Goal: Task Accomplishment & Management: Use online tool/utility

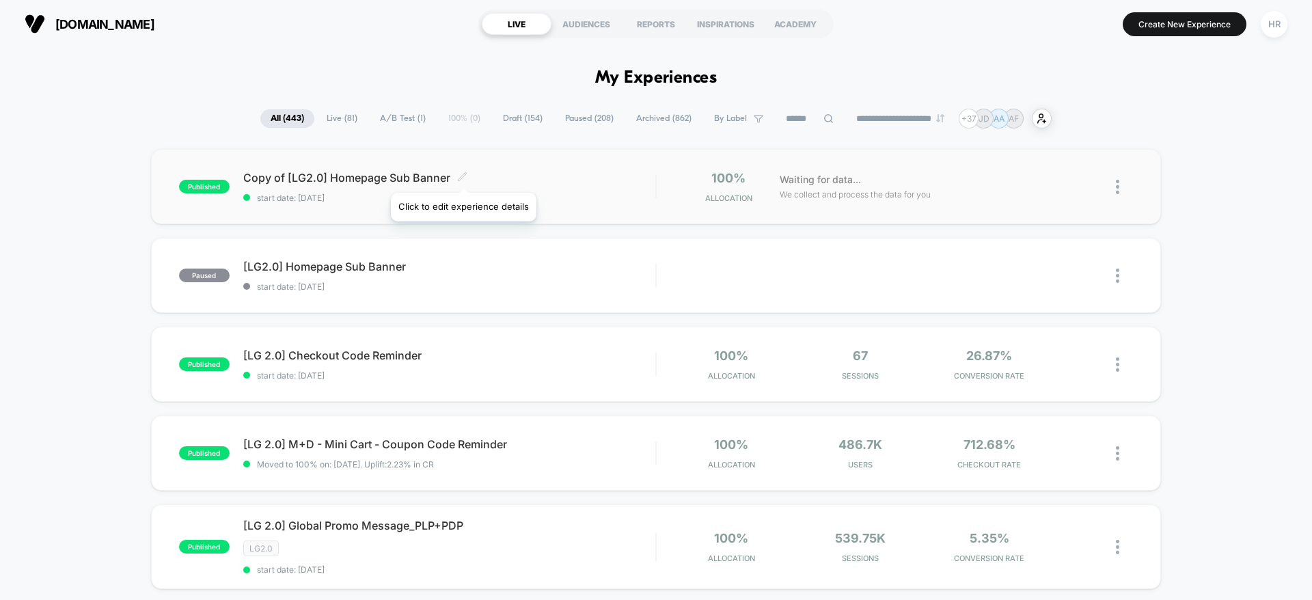
click at [463, 176] on icon at bounding box center [462, 176] width 8 height 8
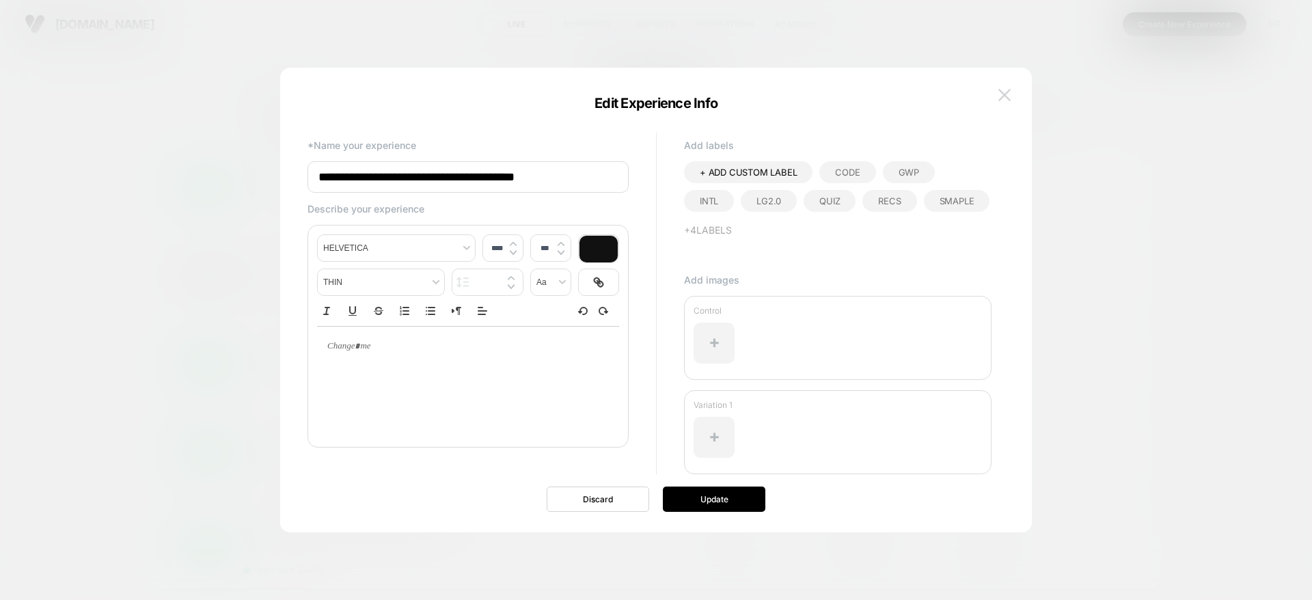
click at [1001, 95] on img at bounding box center [1004, 95] width 12 height 12
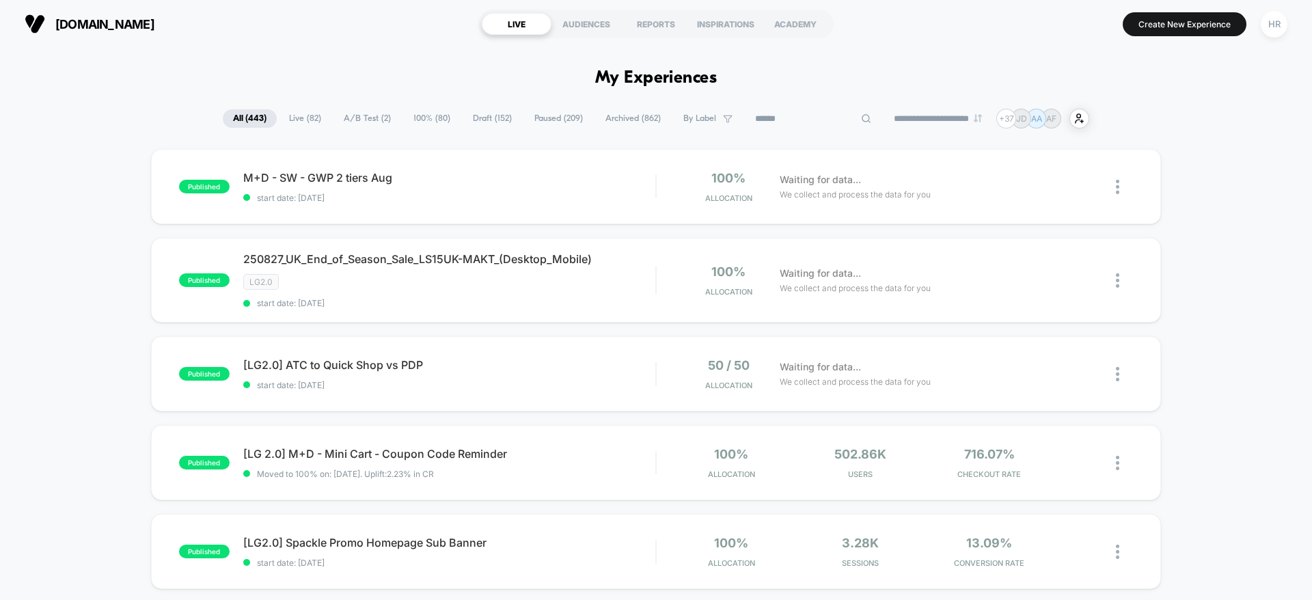
click at [806, 111] on input at bounding box center [813, 119] width 137 height 16
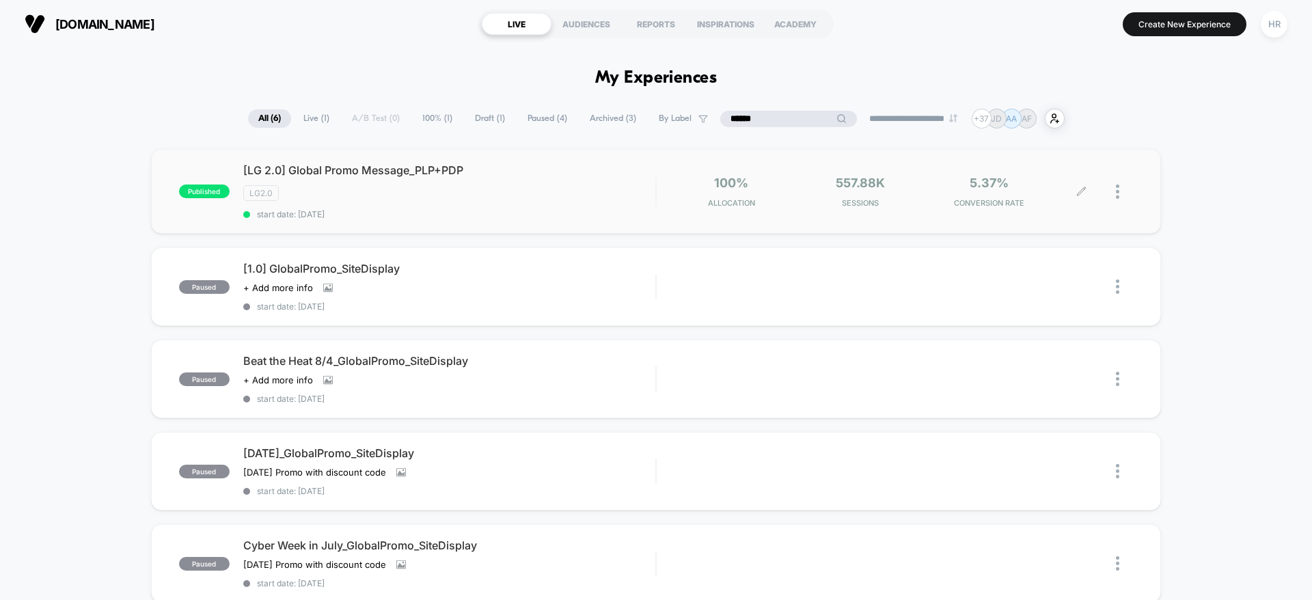
type input "******"
click at [1079, 190] on icon at bounding box center [1081, 192] width 10 height 10
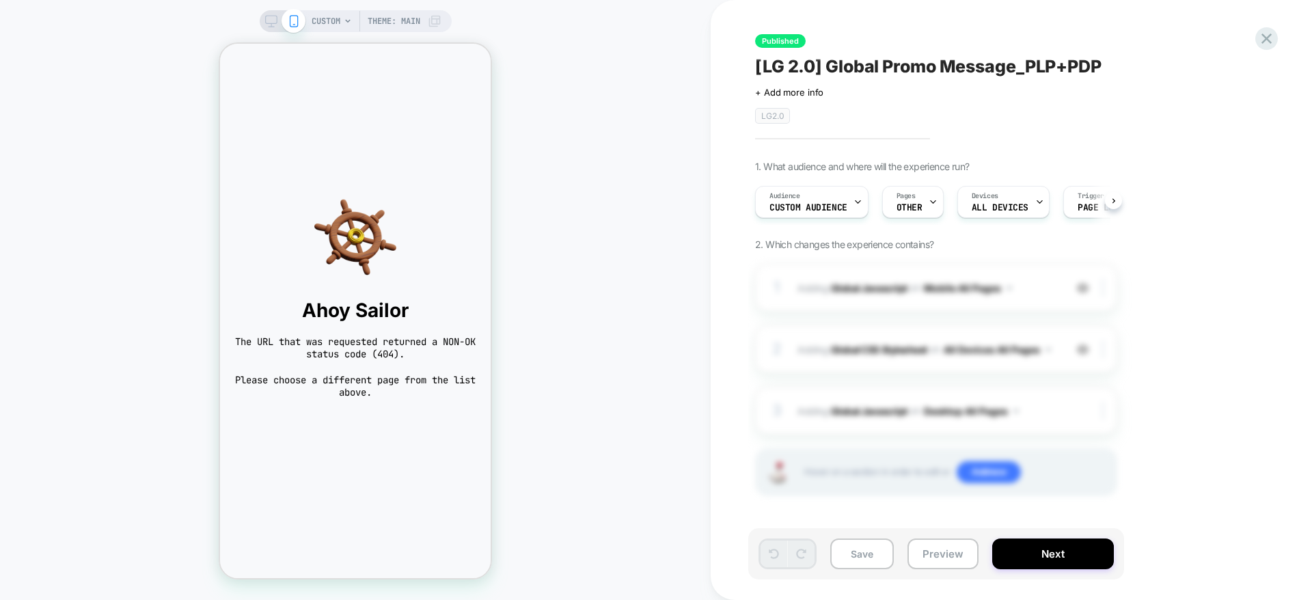
scroll to position [0, 1]
click at [856, 197] on icon at bounding box center [857, 201] width 9 height 9
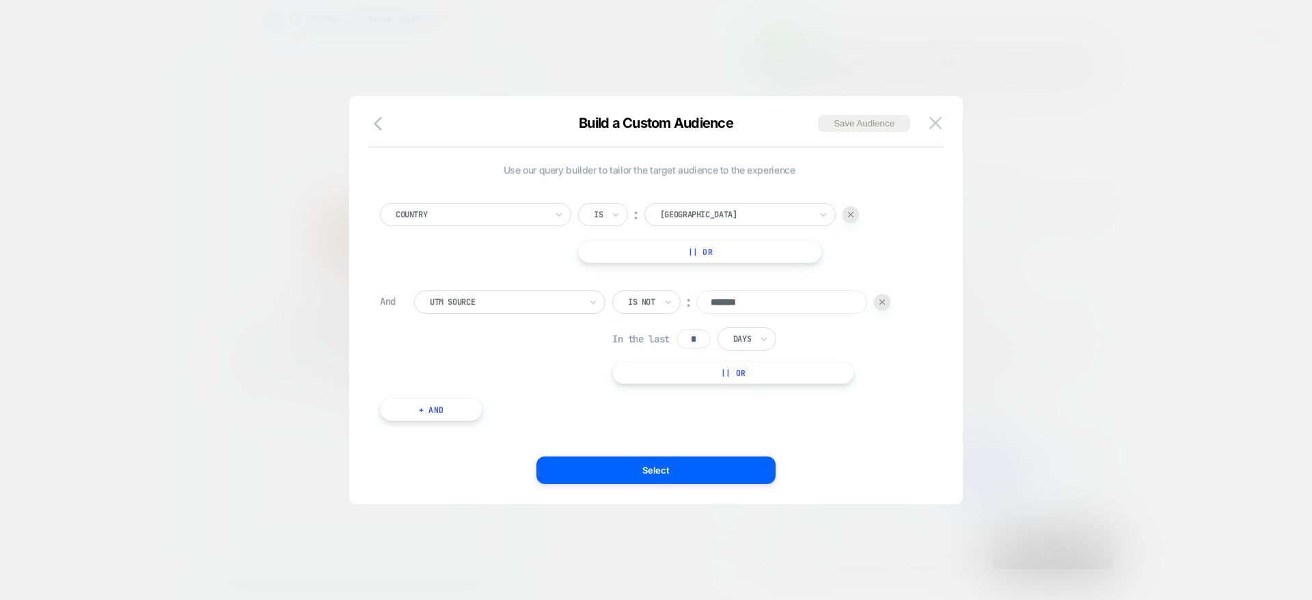
click at [1041, 204] on div at bounding box center [656, 300] width 1312 height 600
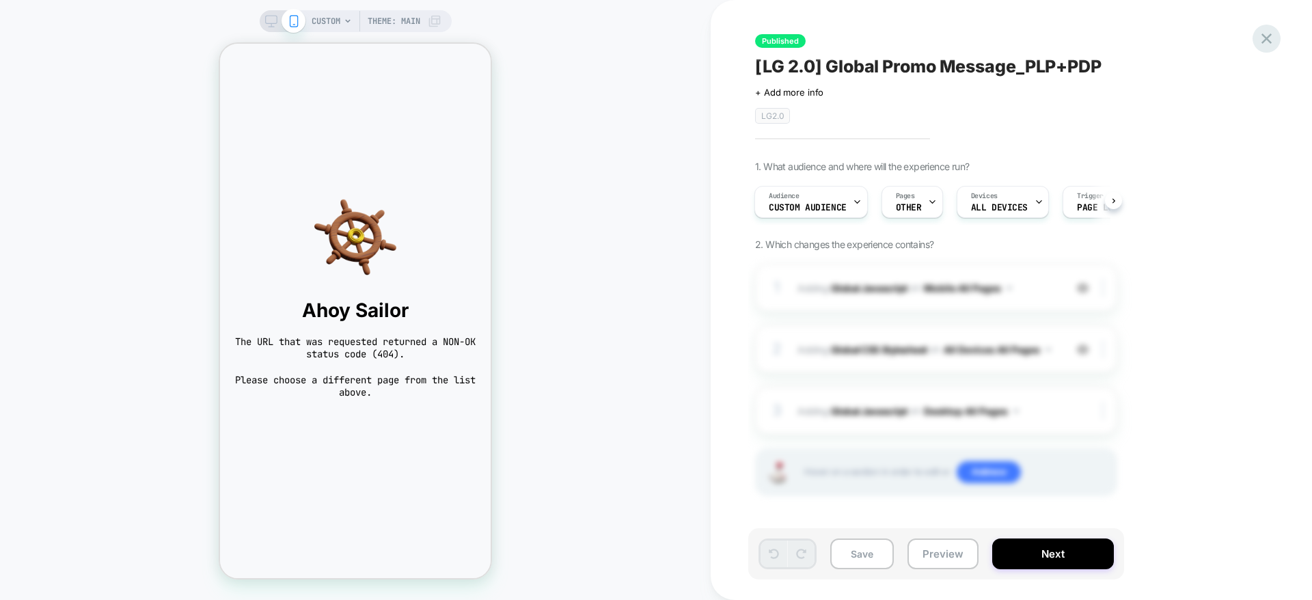
click at [1263, 42] on icon at bounding box center [1266, 38] width 10 height 10
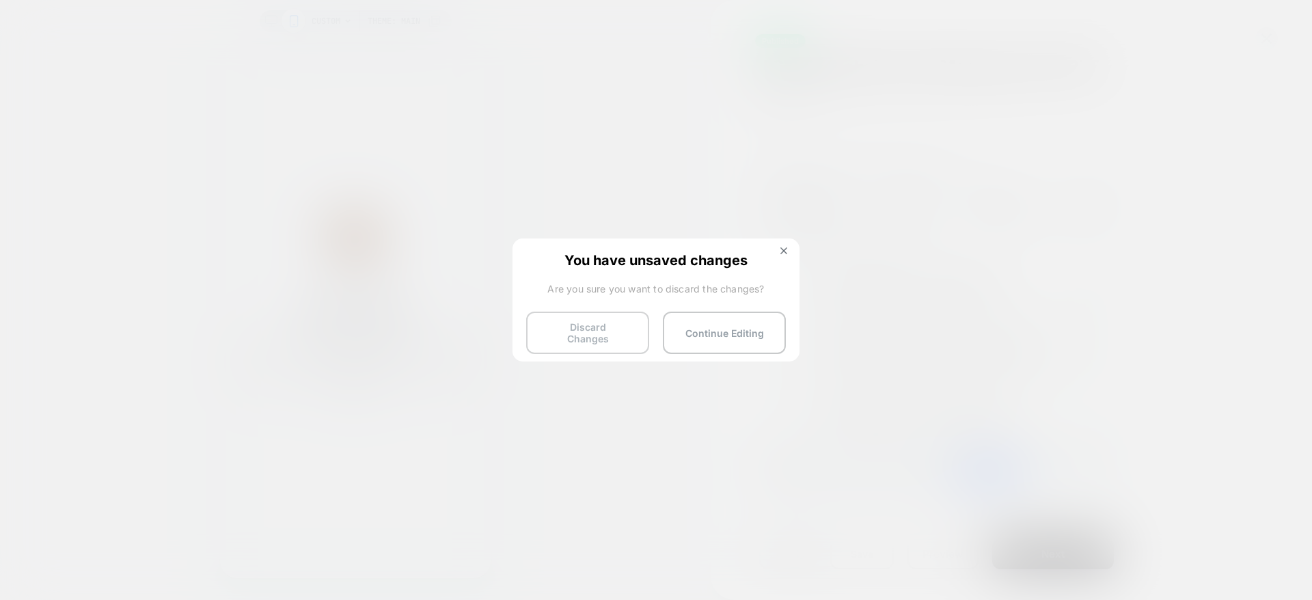
click at [577, 327] on button "Discard Changes" at bounding box center [587, 333] width 123 height 42
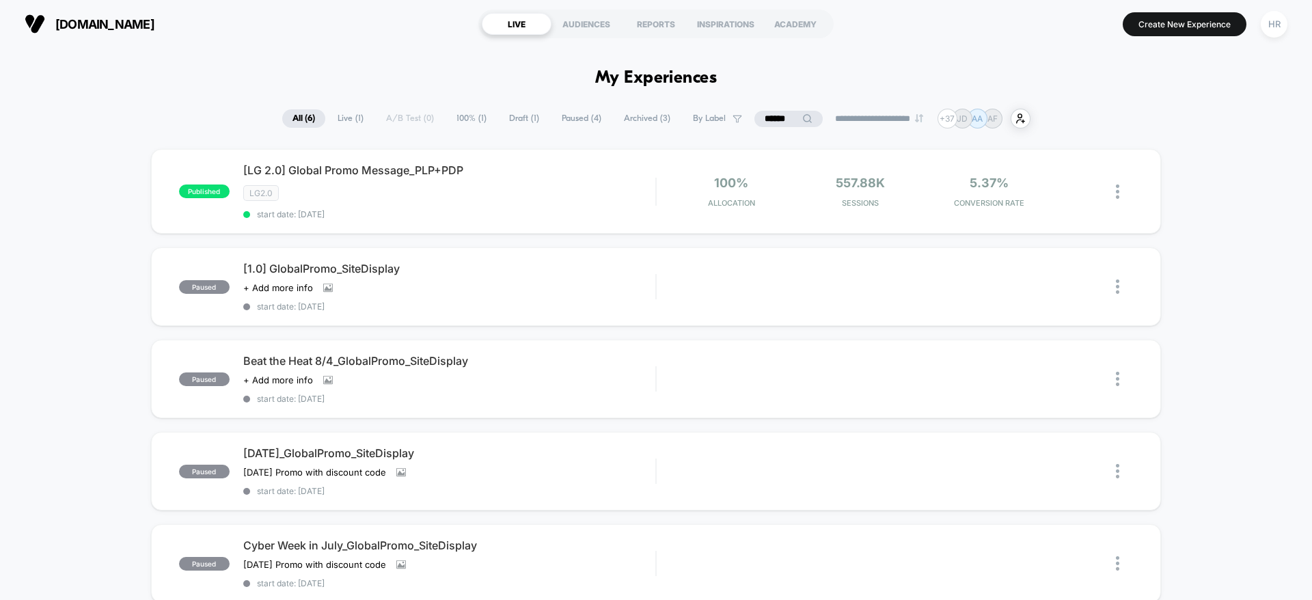
click at [777, 122] on input "******" at bounding box center [788, 119] width 68 height 16
click at [777, 122] on input "******" at bounding box center [788, 119] width 137 height 16
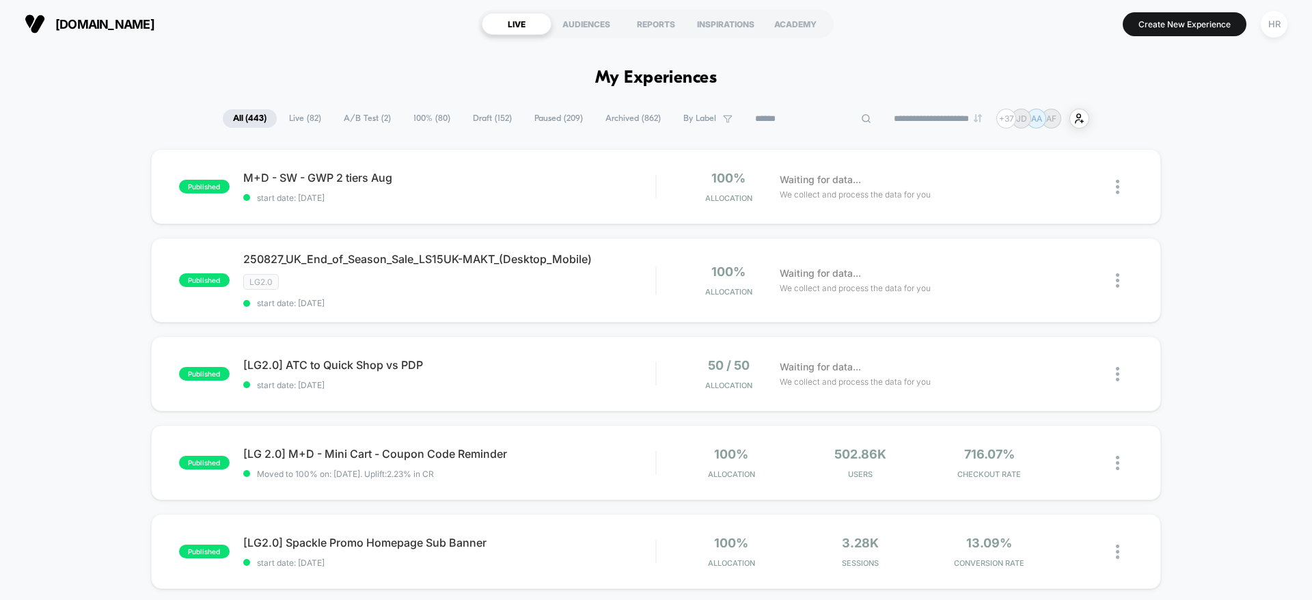
click at [359, 109] on div "**********" at bounding box center [656, 119] width 866 height 20
click at [382, 118] on span "A/B Test ( 2 )" at bounding box center [402, 118] width 68 height 18
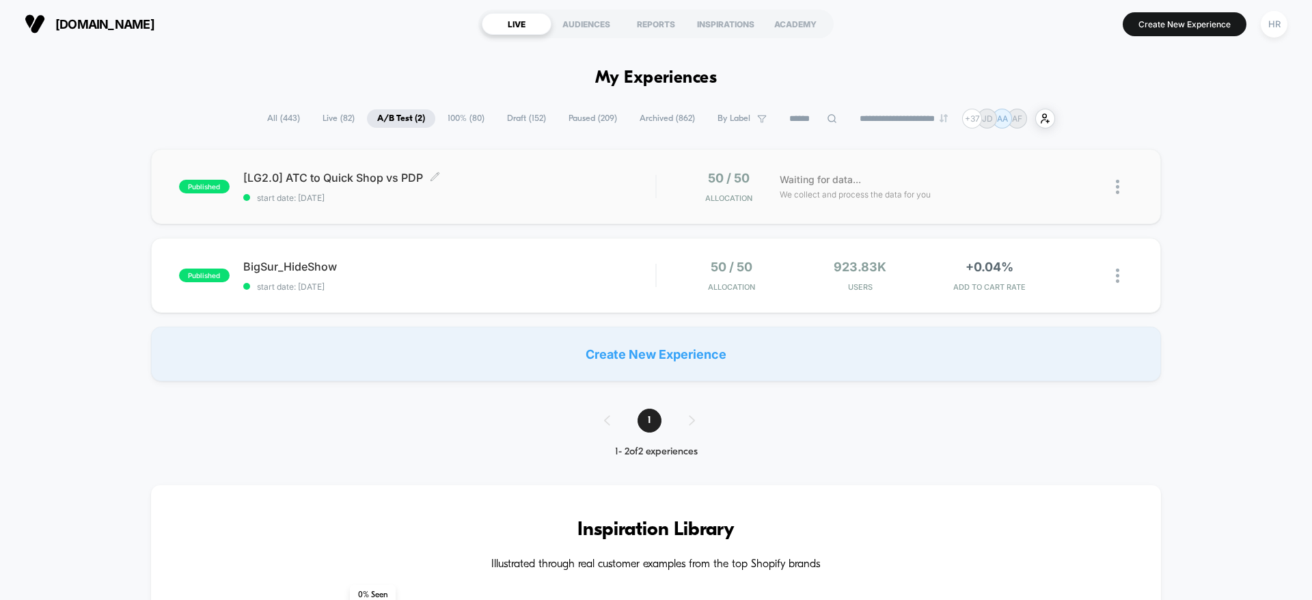
click at [557, 197] on span "start date: [DATE]" at bounding box center [449, 198] width 412 height 10
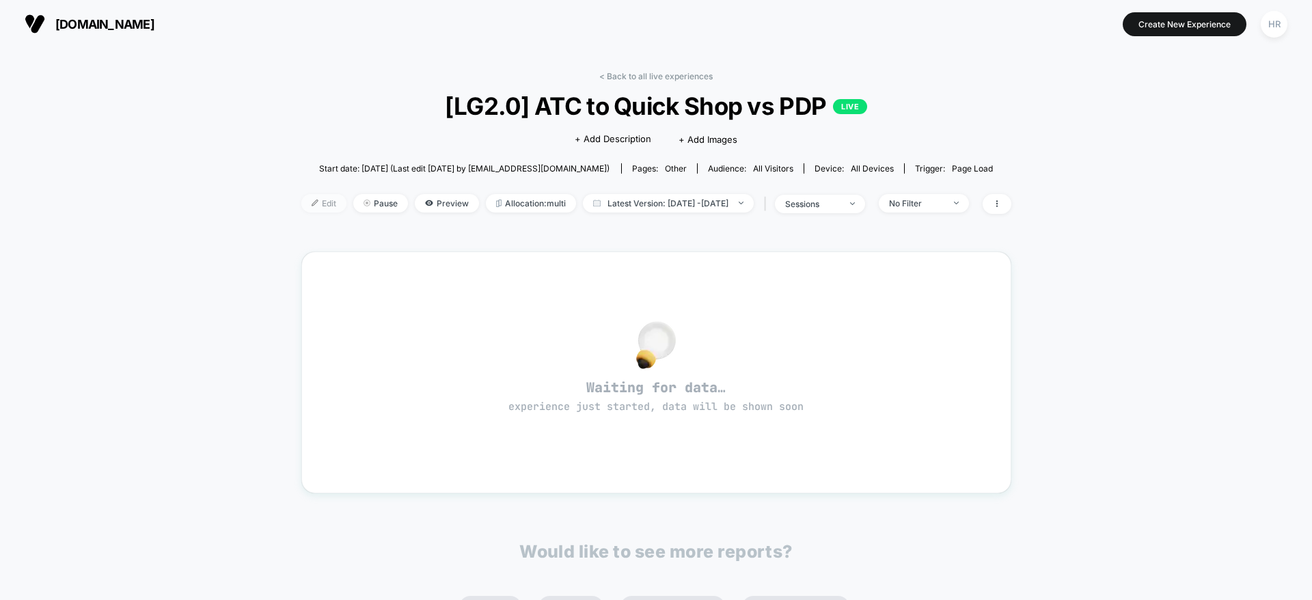
click at [301, 196] on span "Edit" at bounding box center [323, 203] width 45 height 18
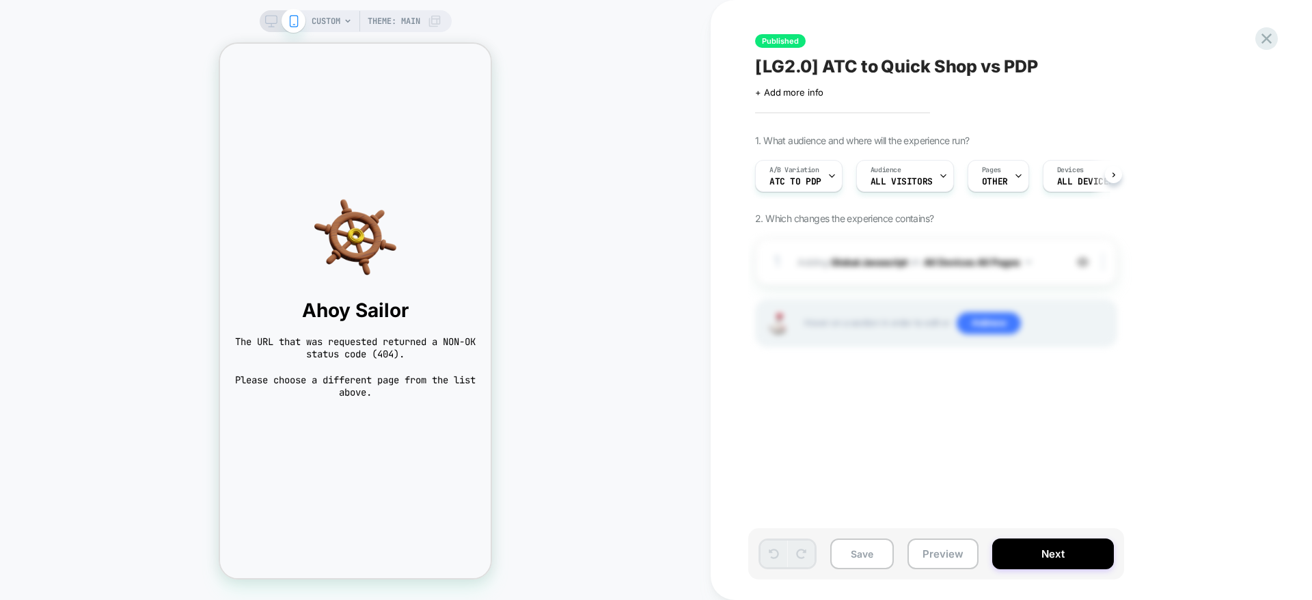
scroll to position [0, 1]
click at [334, 19] on span "CUSTOM" at bounding box center [326, 21] width 29 height 22
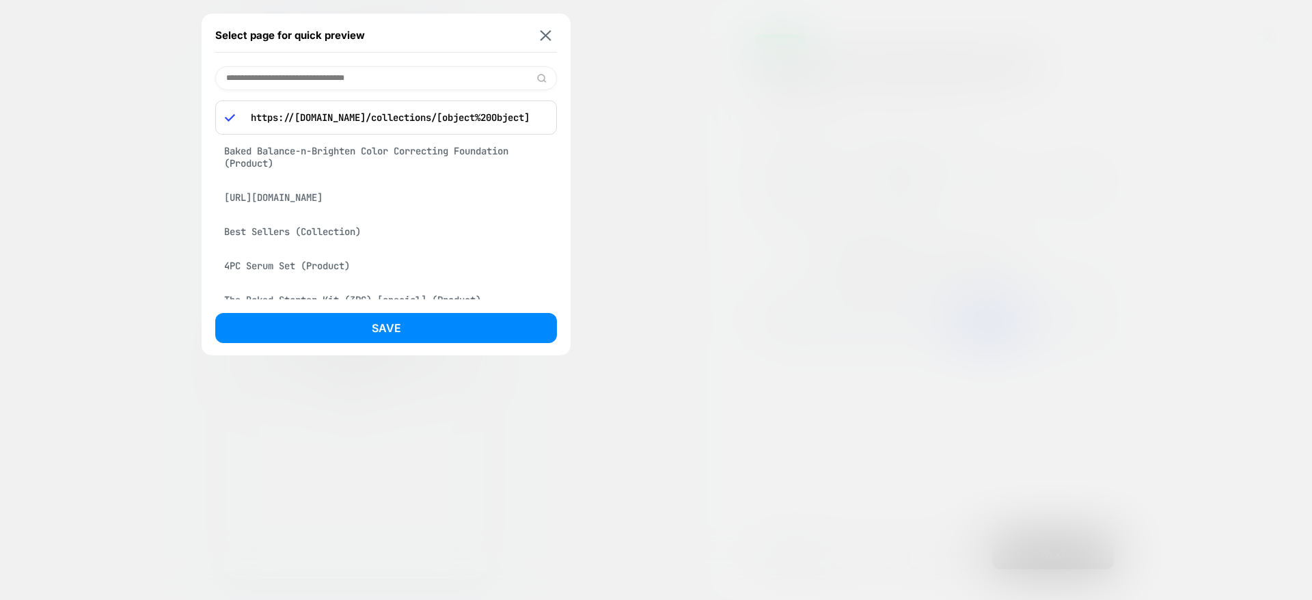
click at [332, 242] on div "Best Sellers (Collection)" at bounding box center [386, 232] width 342 height 26
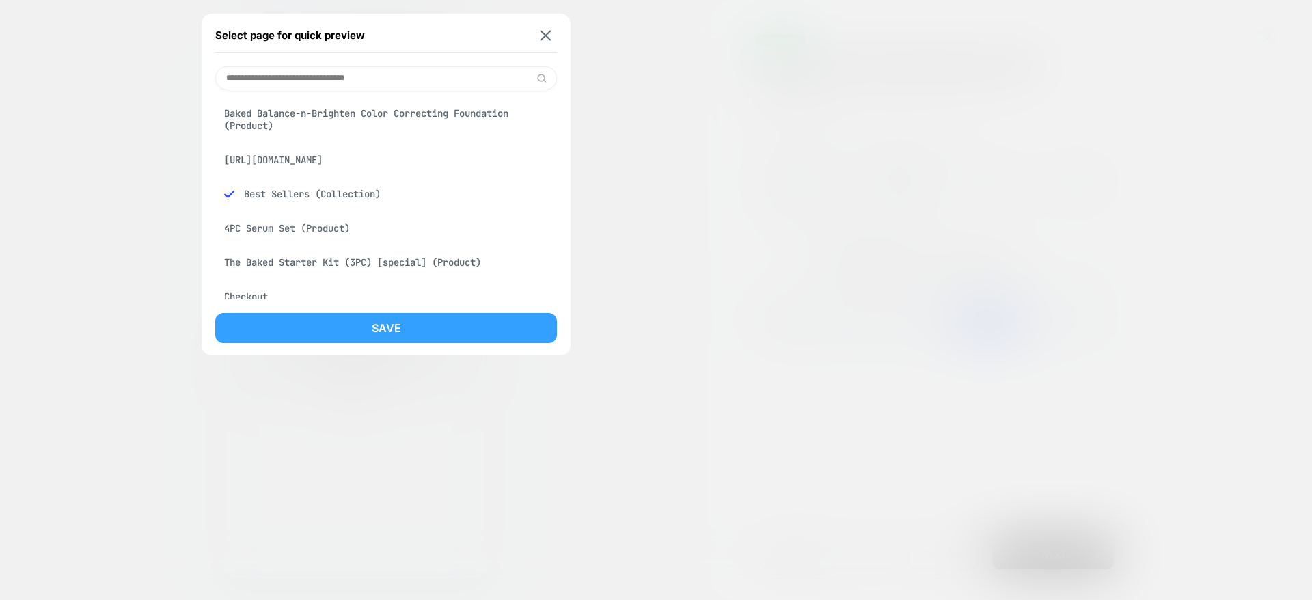
click at [363, 331] on button "Save" at bounding box center [386, 328] width 342 height 30
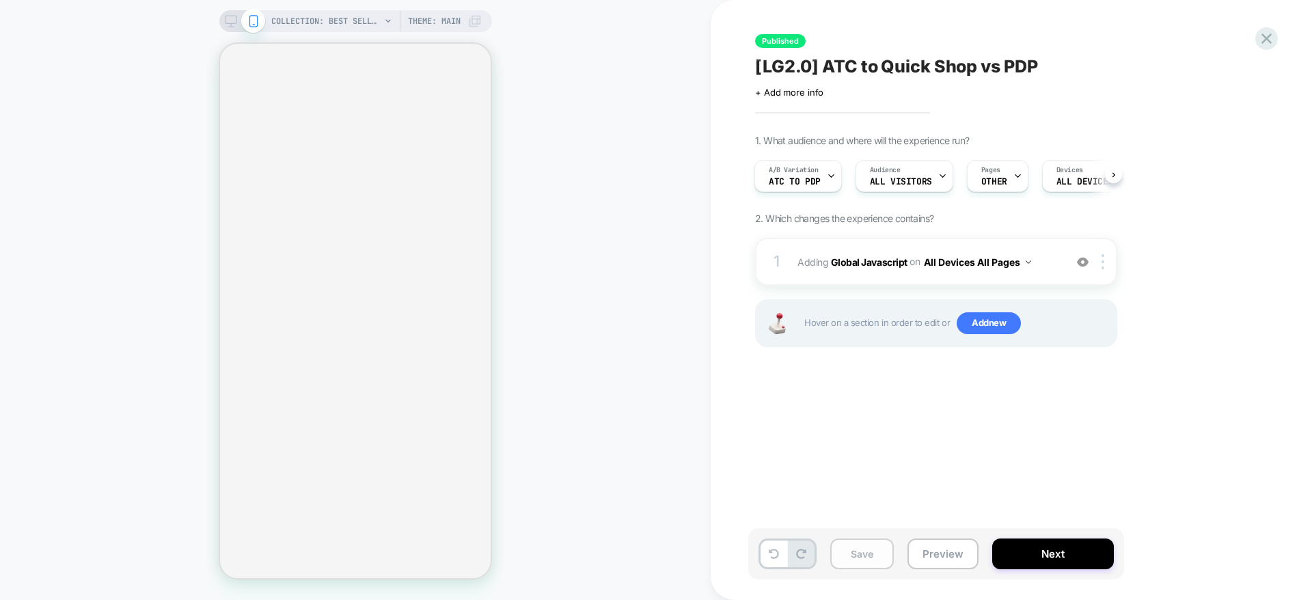
click at [868, 547] on button "Save" at bounding box center [862, 553] width 64 height 31
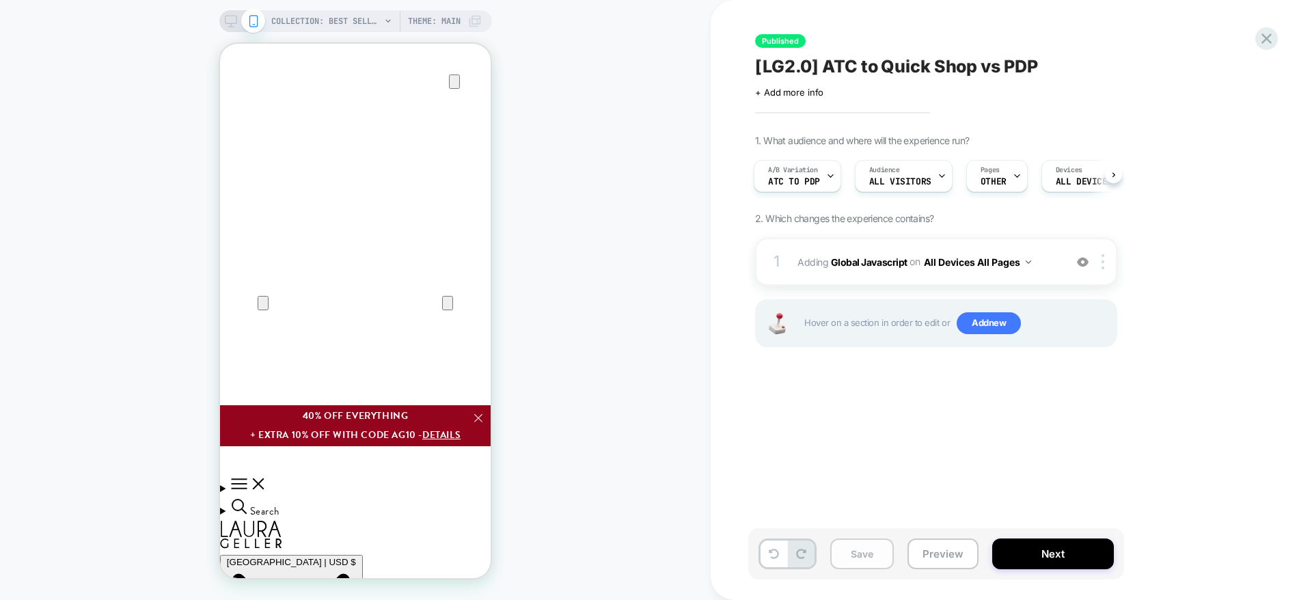
click at [0, 0] on button "Save" at bounding box center [0, 0] width 0 height 0
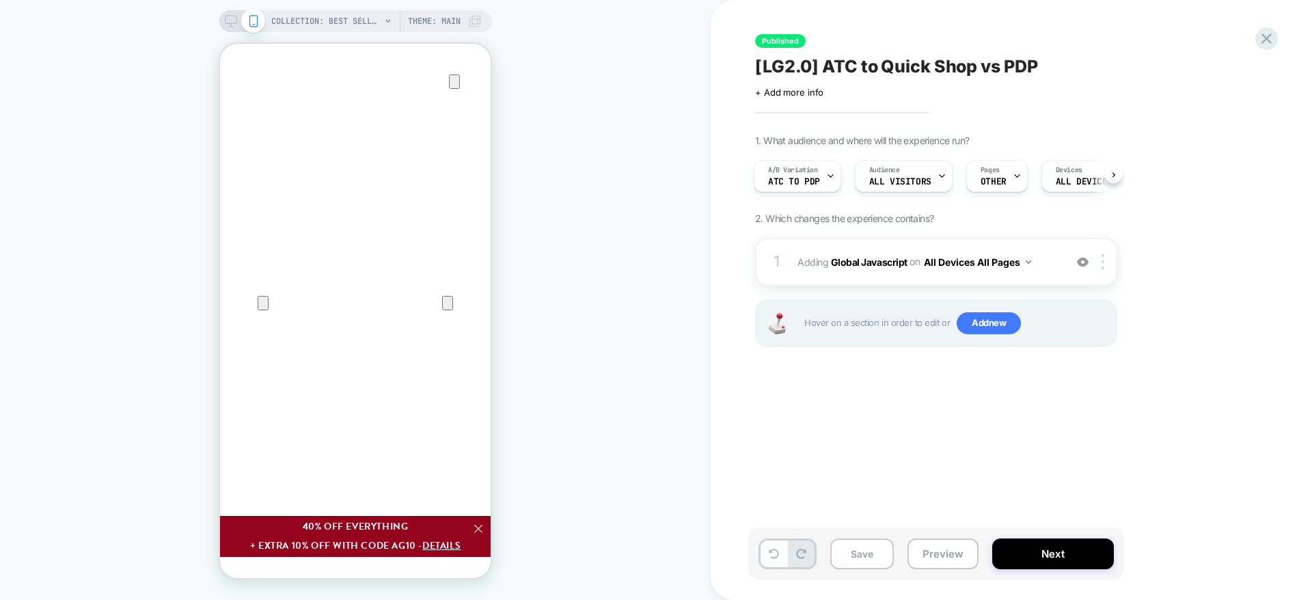
scroll to position [0, 0]
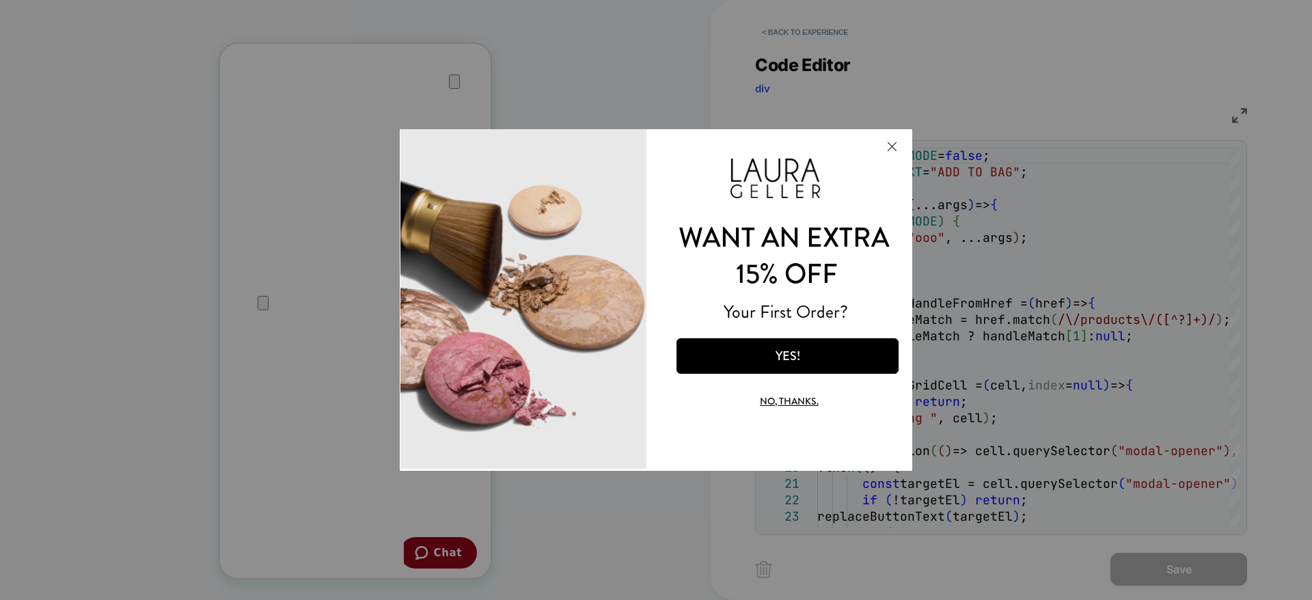
click at [796, 396] on button "No, thanks." at bounding box center [789, 401] width 174 height 32
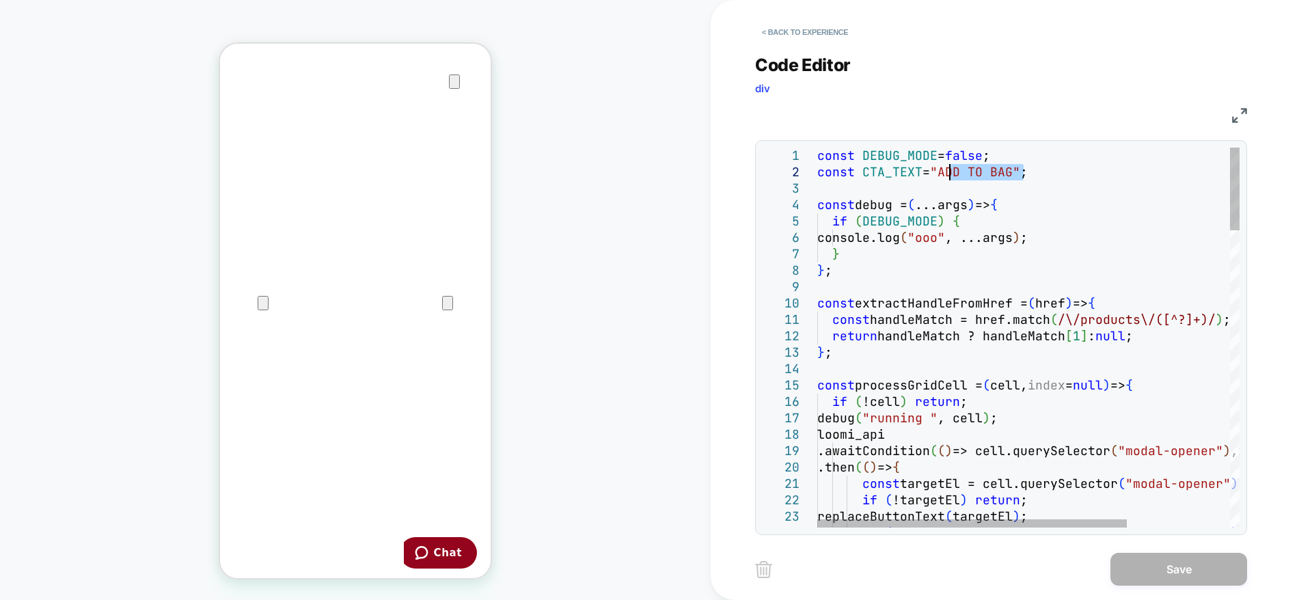
drag, startPoint x: 1025, startPoint y: 169, endPoint x: 951, endPoint y: 174, distance: 74.0
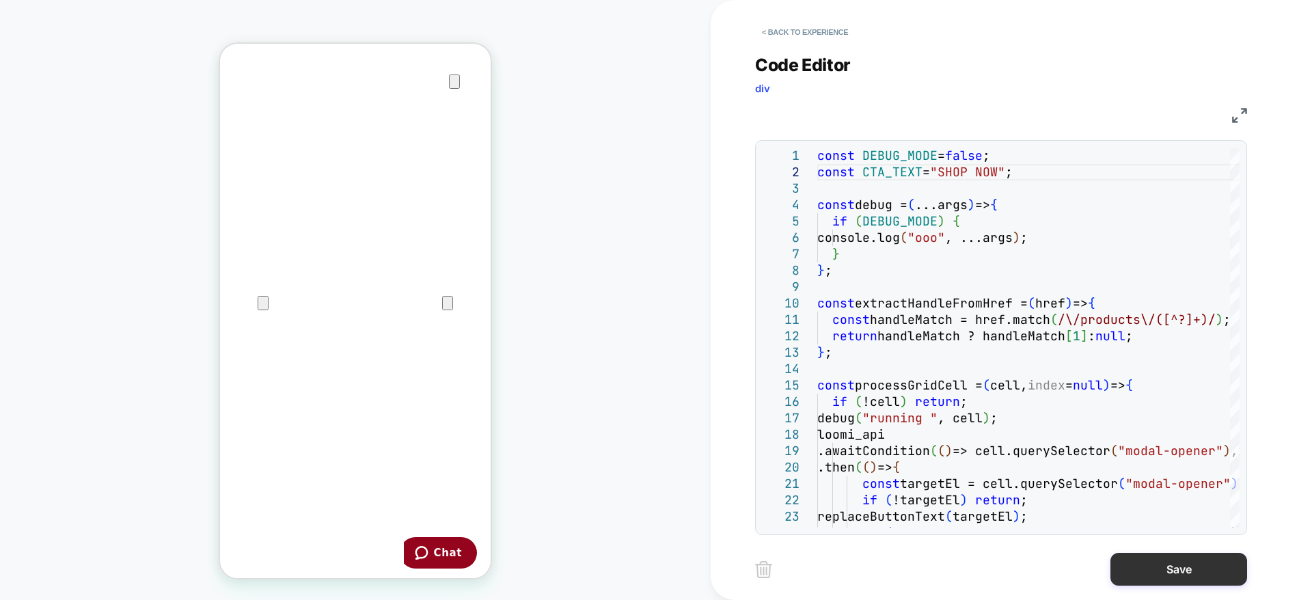
type textarea "**********"
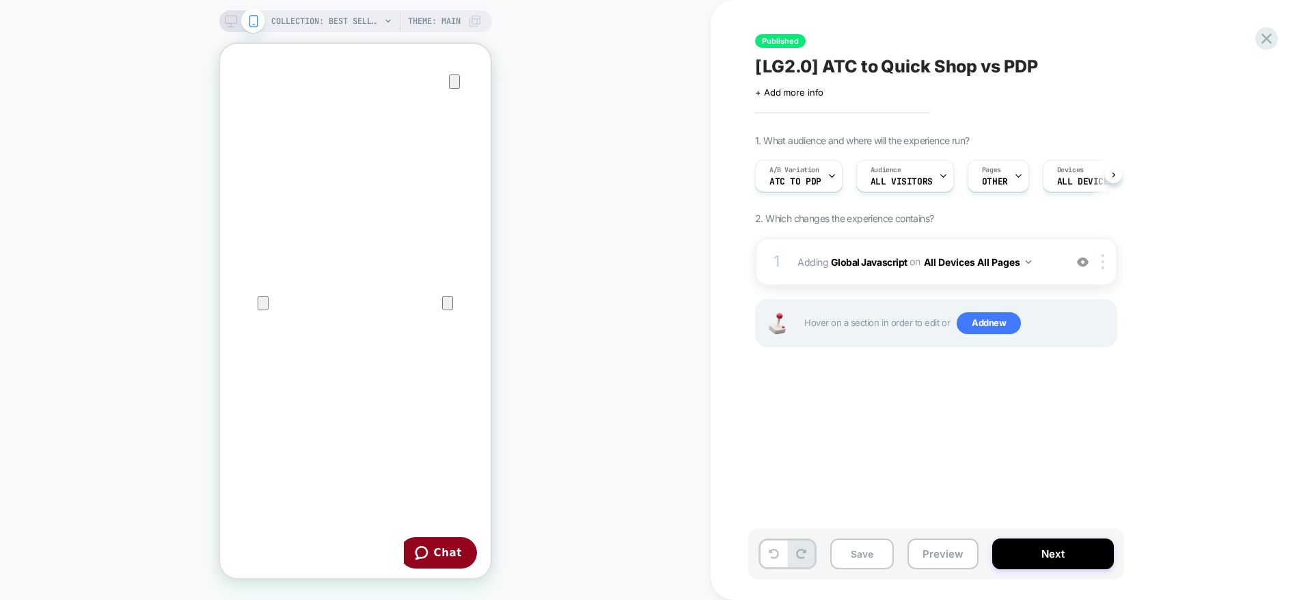
scroll to position [0, 1]
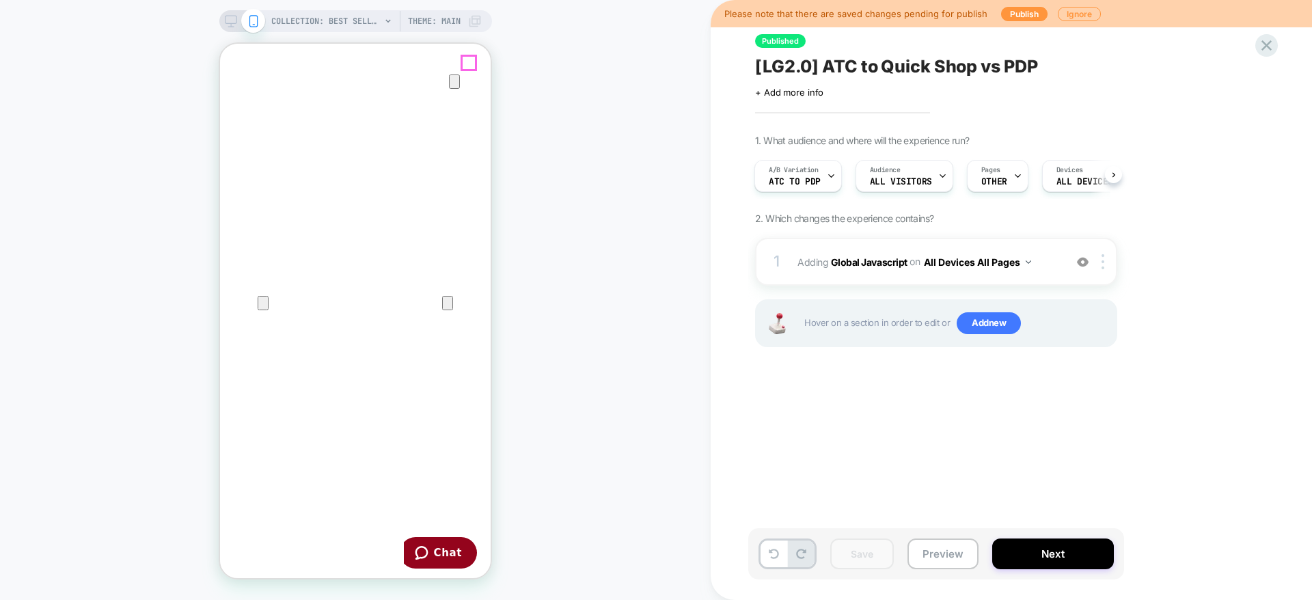
click at [238, 105] on icon "Close" at bounding box center [234, 110] width 10 height 10
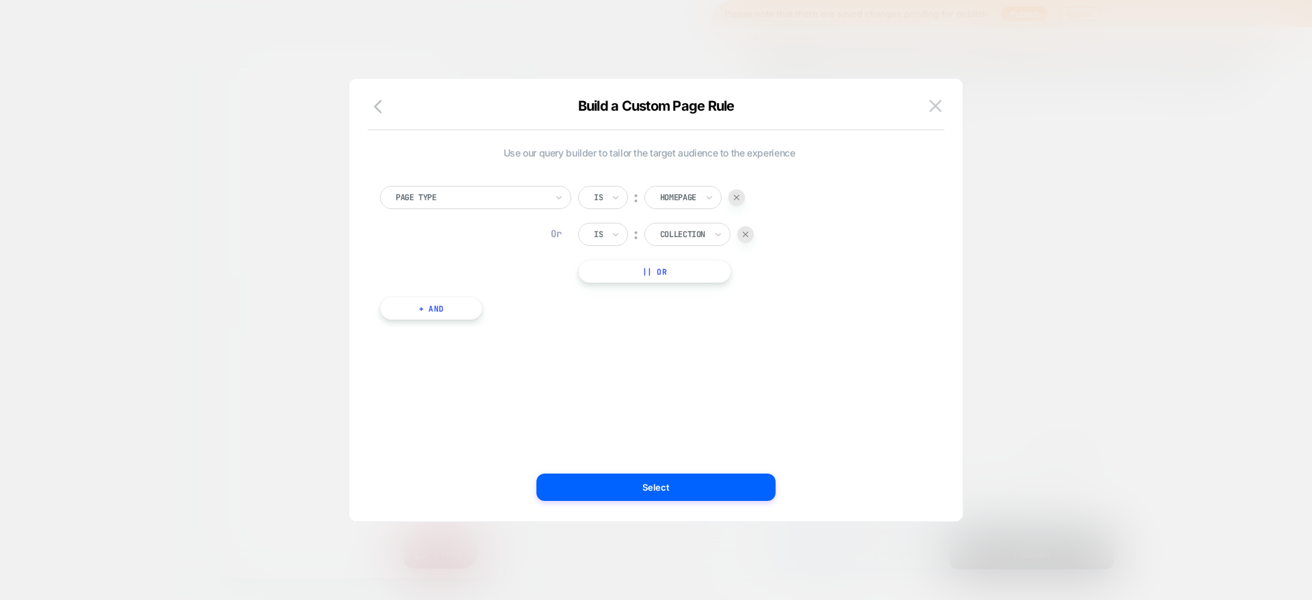
click at [1131, 187] on div at bounding box center [656, 300] width 1312 height 600
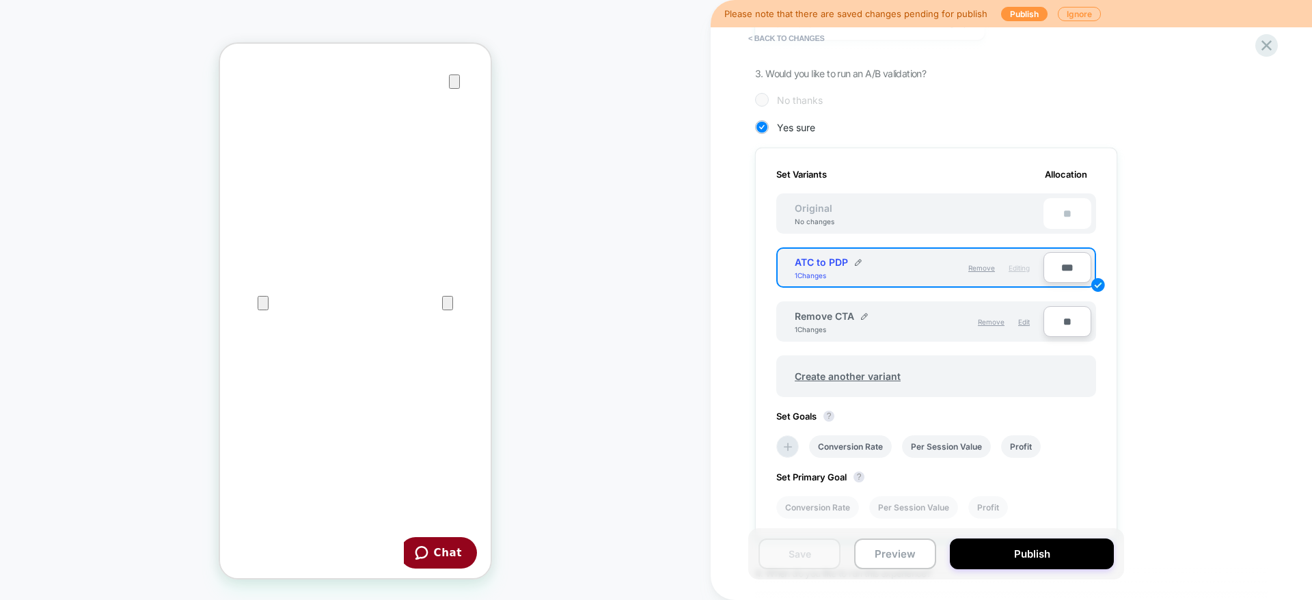
scroll to position [283, 0]
click at [1054, 542] on button "Publish" at bounding box center [1032, 553] width 164 height 31
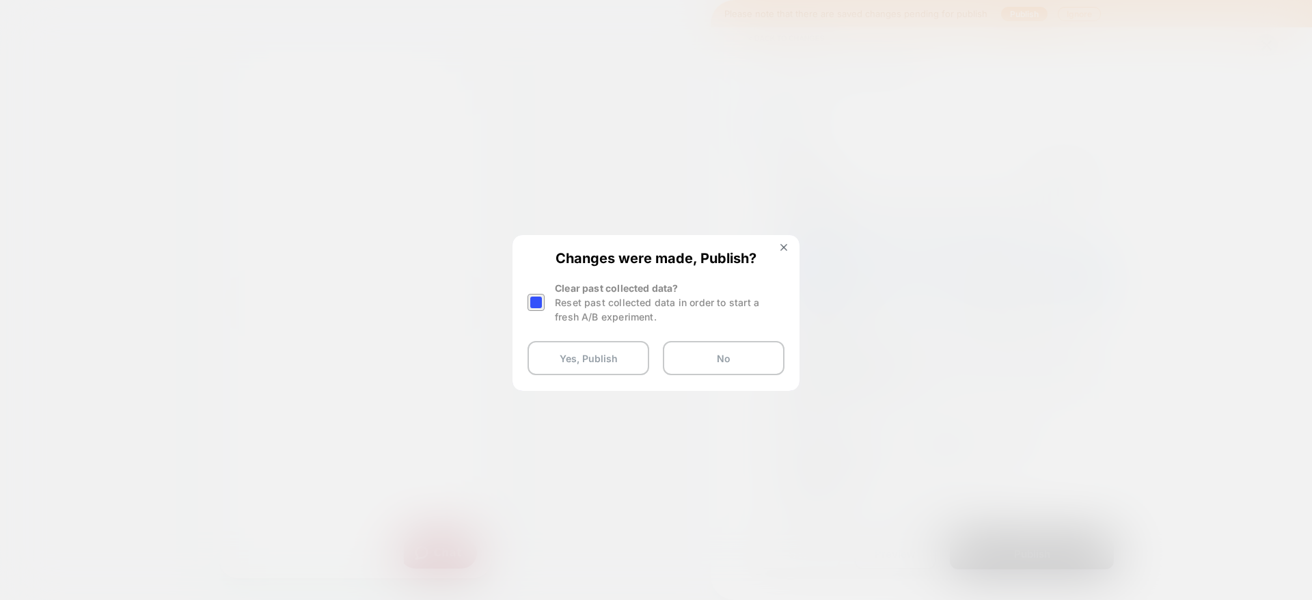
click at [538, 301] on div at bounding box center [535, 302] width 17 height 17
click at [605, 363] on button "Yes, Publish" at bounding box center [588, 358] width 122 height 34
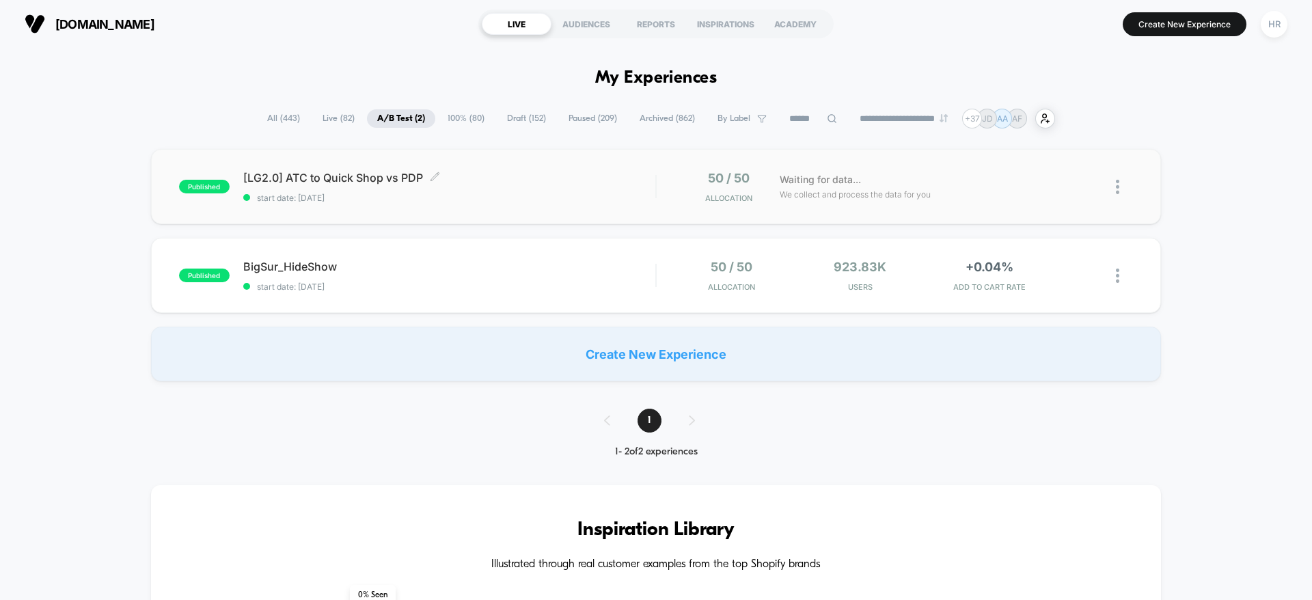
click at [532, 180] on span "[LG2.0] ATC to Quick Shop vs PDP Click to edit experience details" at bounding box center [449, 178] width 412 height 14
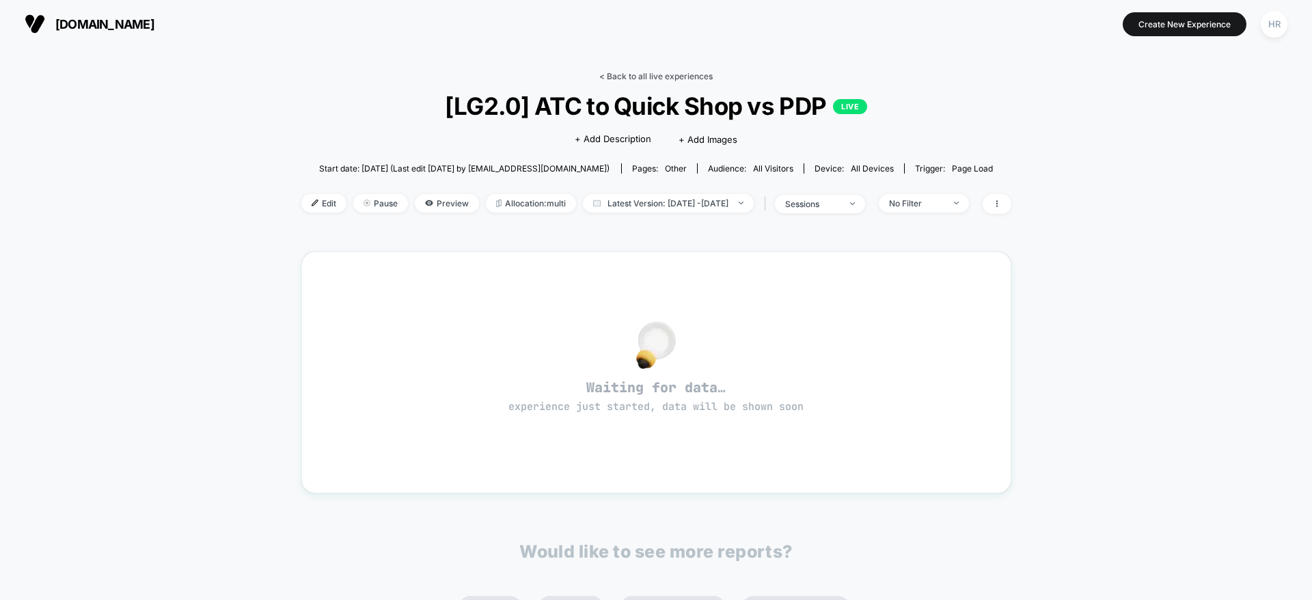
click at [646, 74] on link "< Back to all live experiences" at bounding box center [655, 76] width 113 height 10
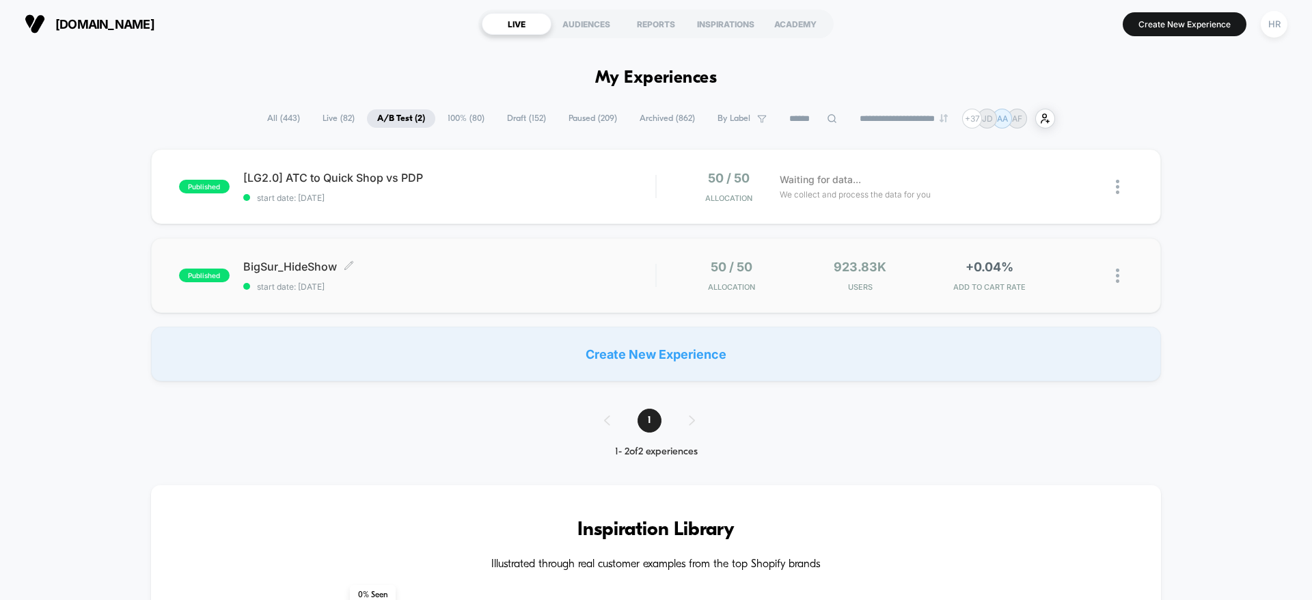
click at [478, 282] on span "start date: [DATE]" at bounding box center [449, 286] width 412 height 10
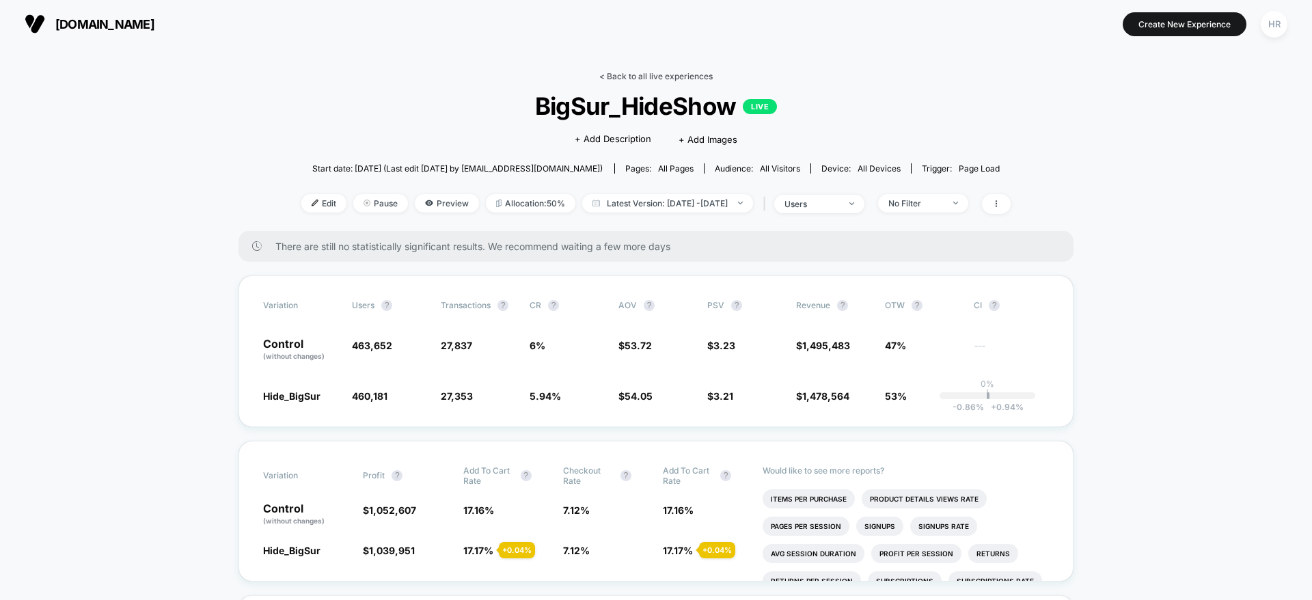
click at [652, 71] on link "< Back to all live experiences" at bounding box center [655, 76] width 113 height 10
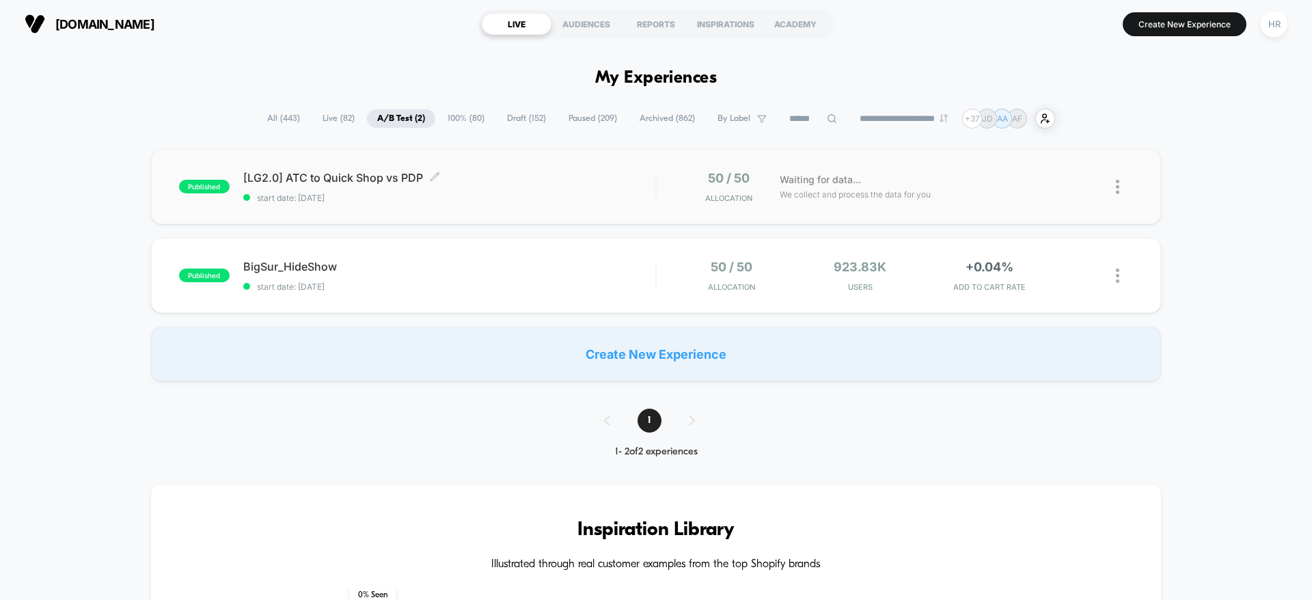
click at [604, 175] on span "[LG2.0] ATC to Quick Shop vs PDP Click to edit experience details" at bounding box center [449, 178] width 412 height 14
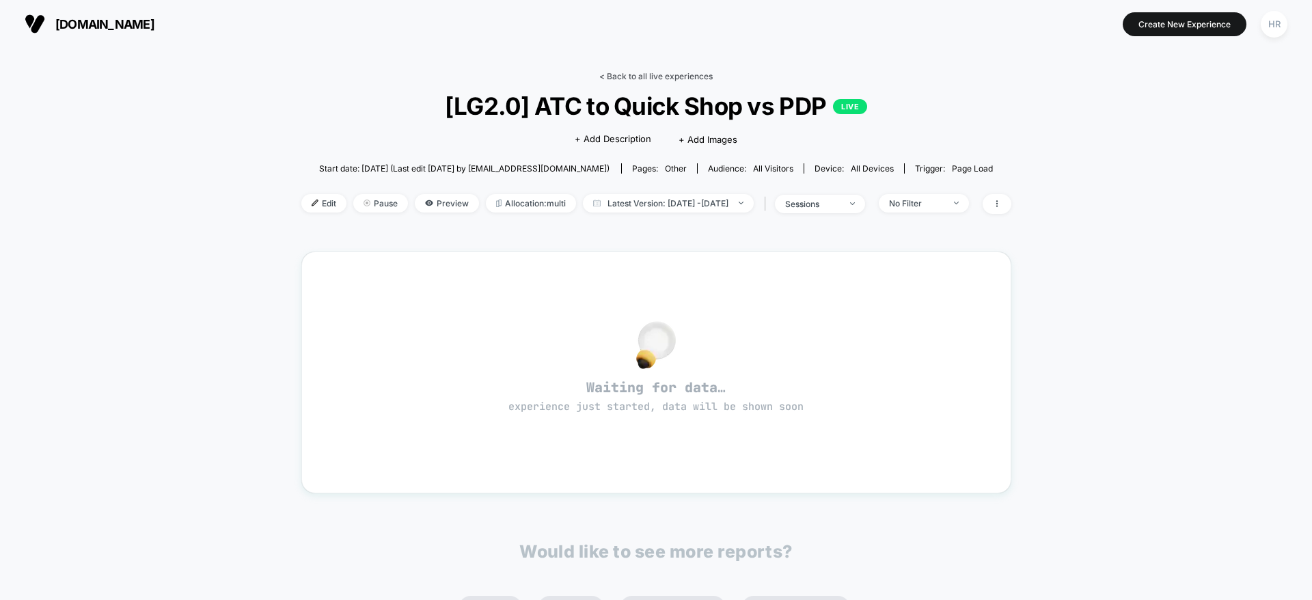
click at [661, 74] on link "< Back to all live experiences" at bounding box center [655, 76] width 113 height 10
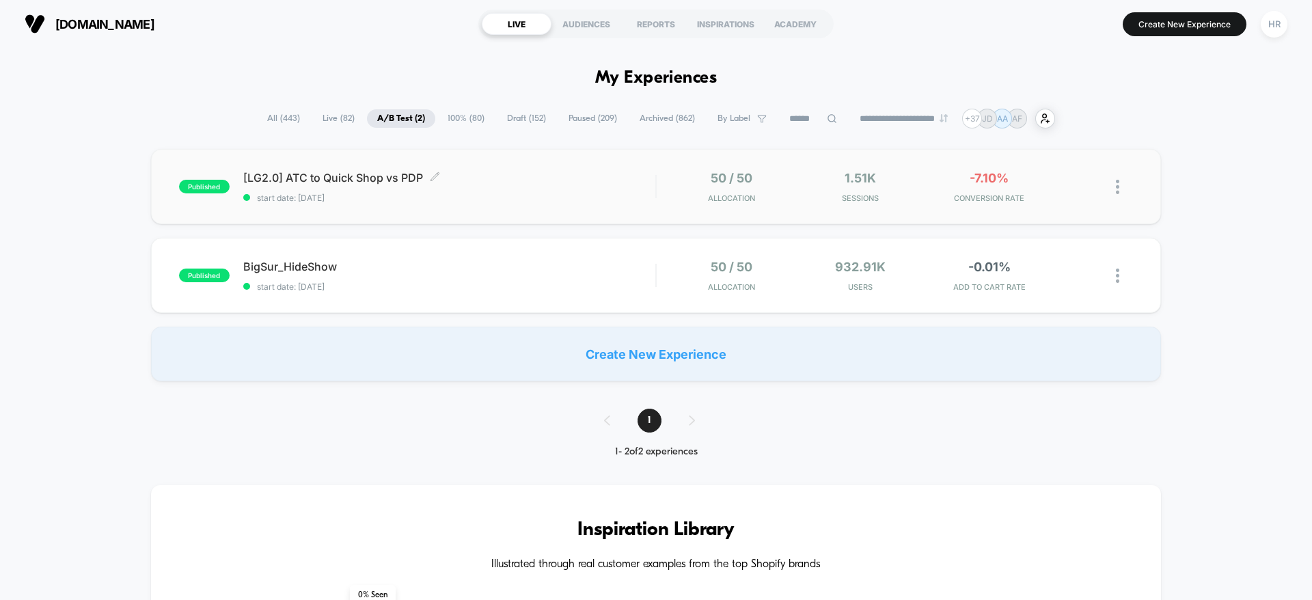
click at [577, 181] on span "[LG2.0] ATC to Quick Shop vs PDP Click to edit experience details" at bounding box center [449, 178] width 412 height 14
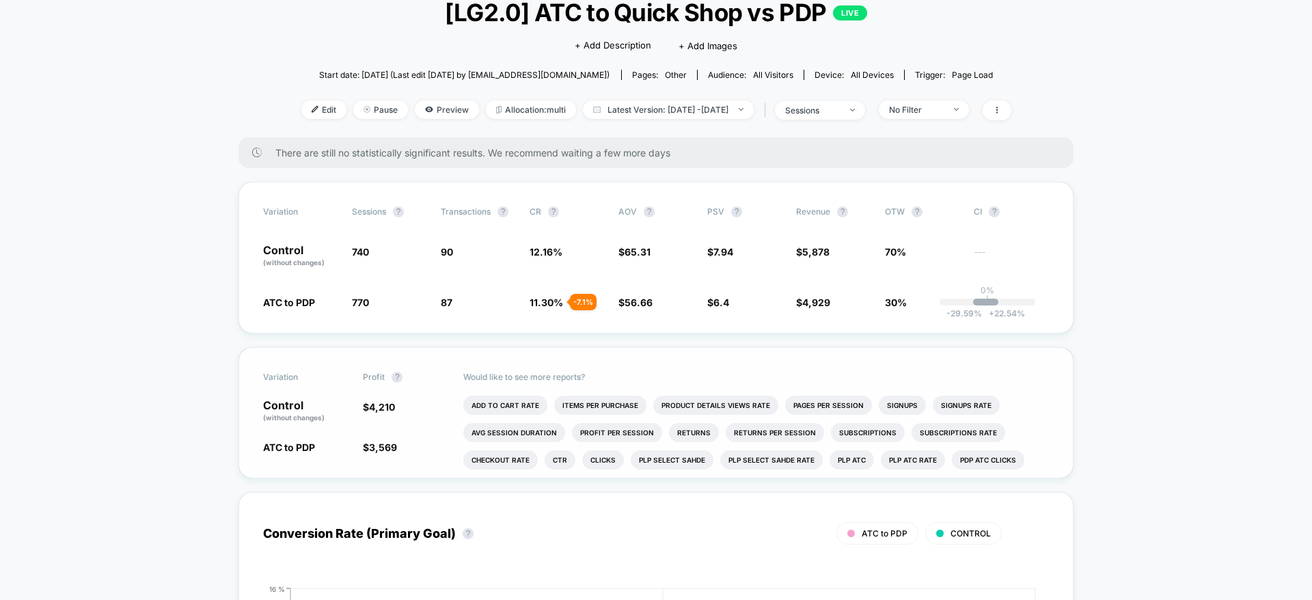
scroll to position [94, 0]
click at [481, 404] on li "Add To Cart Rate" at bounding box center [505, 404] width 84 height 19
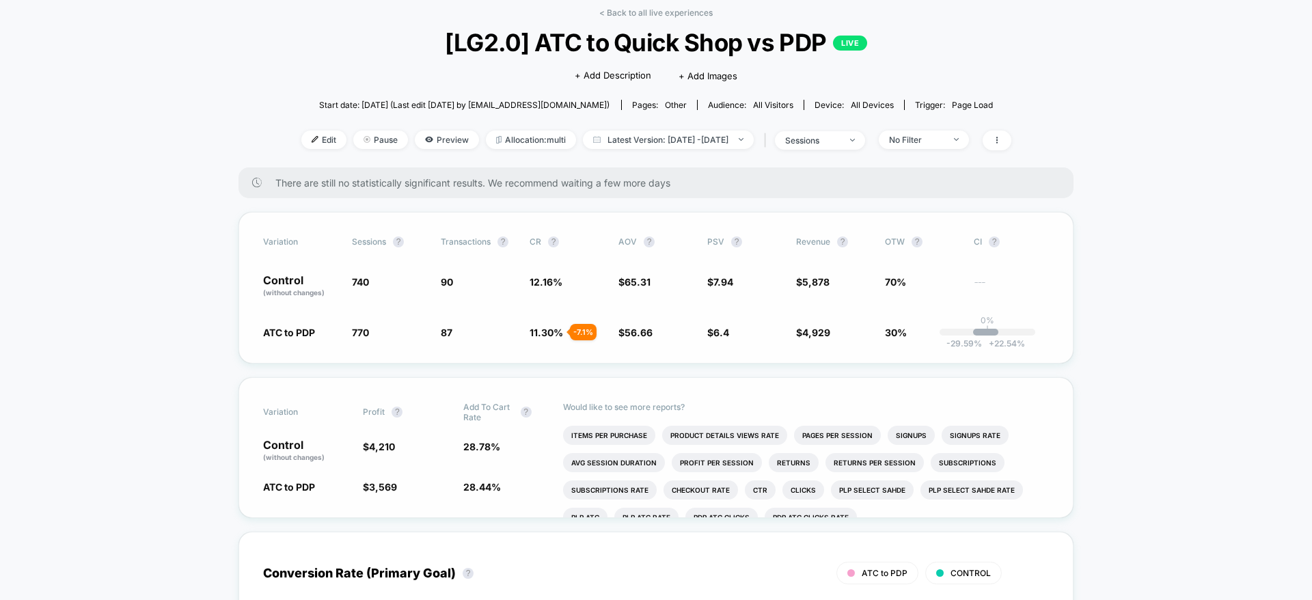
scroll to position [0, 0]
